Goal: Information Seeking & Learning: Learn about a topic

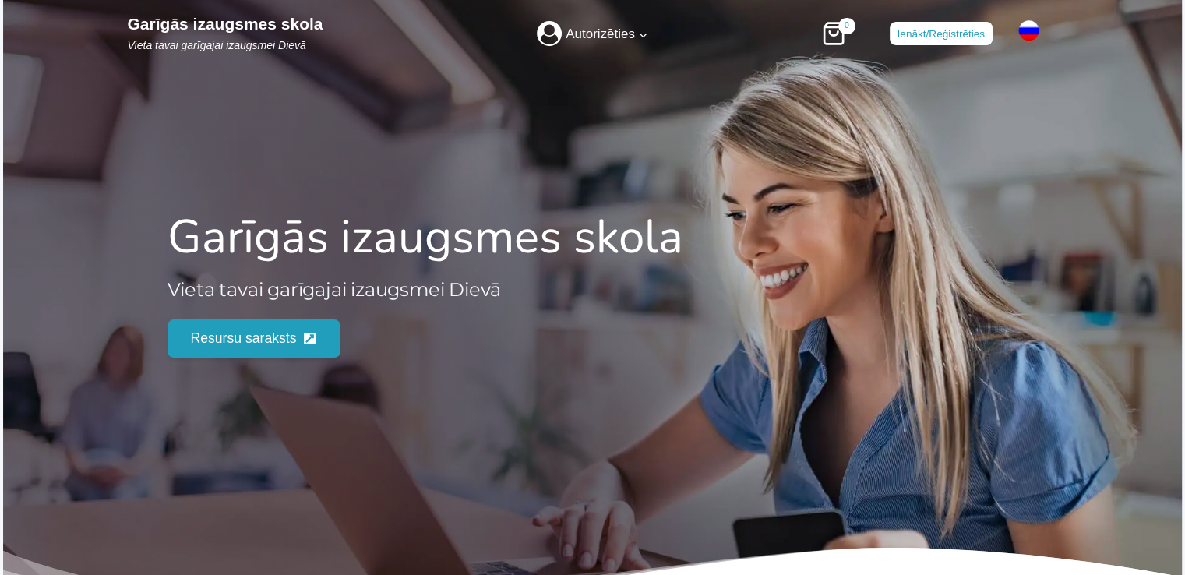
click at [215, 333] on span "Resursu saraksts" at bounding box center [244, 338] width 106 height 22
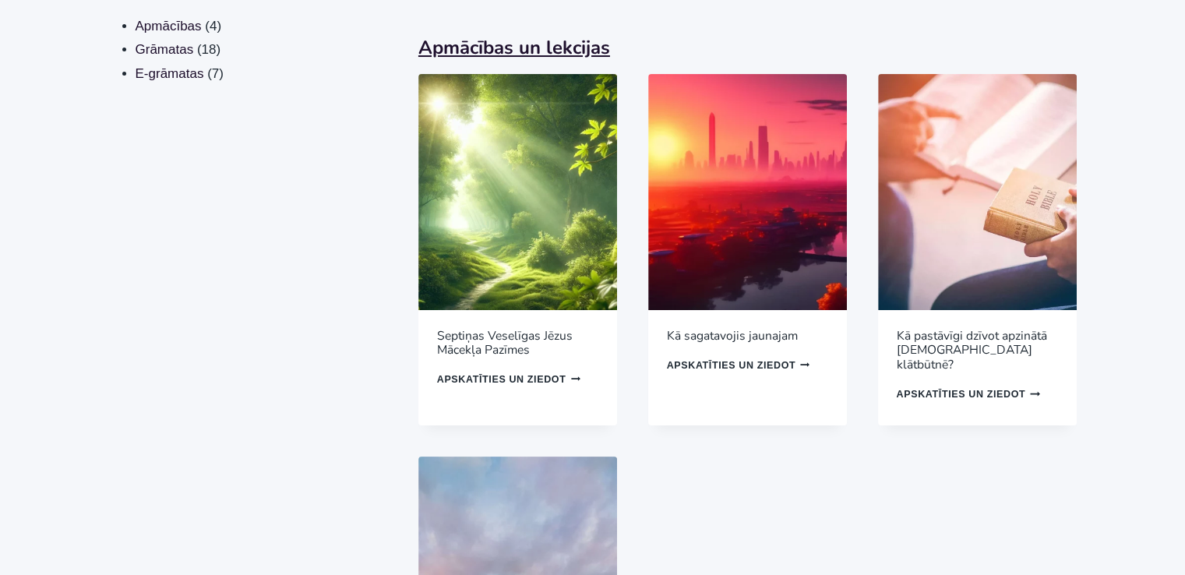
scroll to position [234, 0]
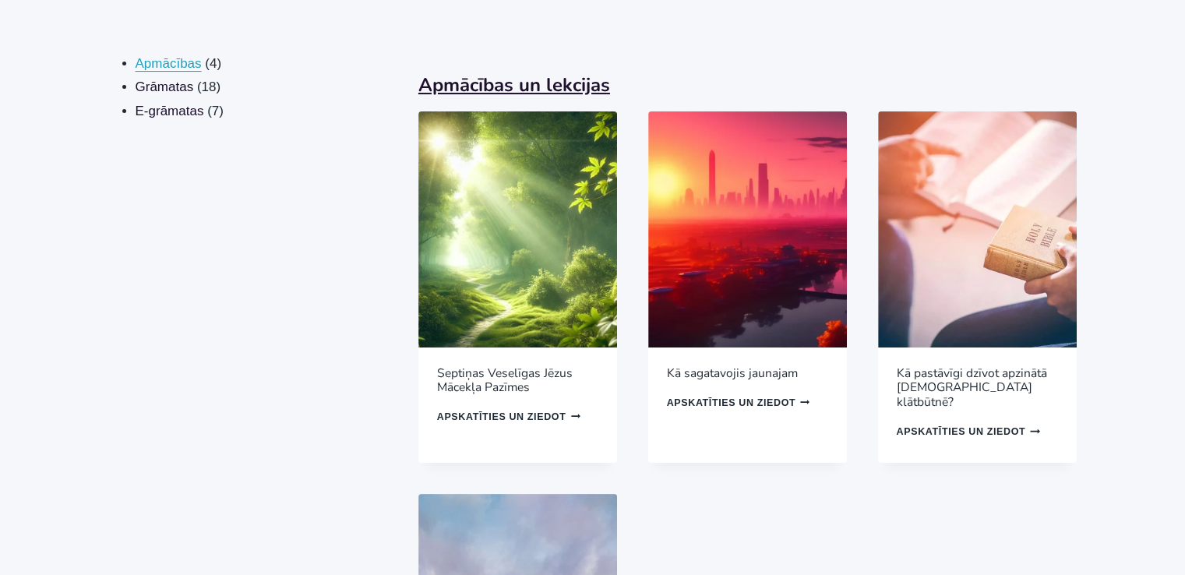
click at [160, 59] on span "Apmācības" at bounding box center [169, 63] width 66 height 15
